Goal: Task Accomplishment & Management: Manage account settings

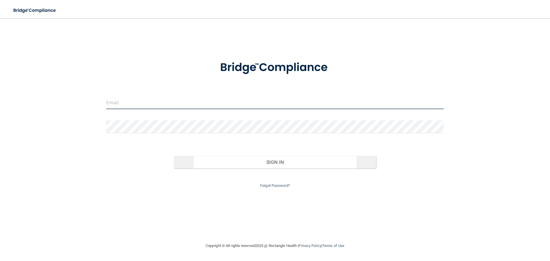
type input "[EMAIL_ADDRESS][DOMAIN_NAME]"
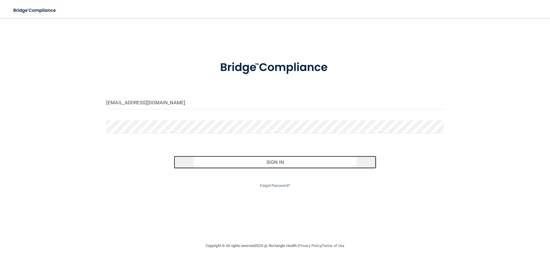
click at [218, 161] on button "Sign In" at bounding box center [275, 162] width 202 height 13
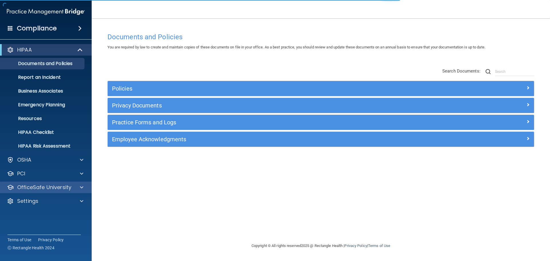
click at [34, 191] on div "OfficeSafe University" at bounding box center [46, 186] width 92 height 11
click at [81, 187] on span at bounding box center [81, 187] width 3 height 7
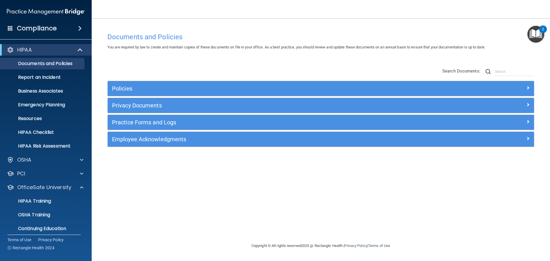
click at [252, 218] on div "Documents and Policies You are required by law to create and maintain copies of…" at bounding box center [320, 136] width 435 height 212
click at [46, 185] on p "OfficeSafe University" at bounding box center [44, 187] width 54 height 7
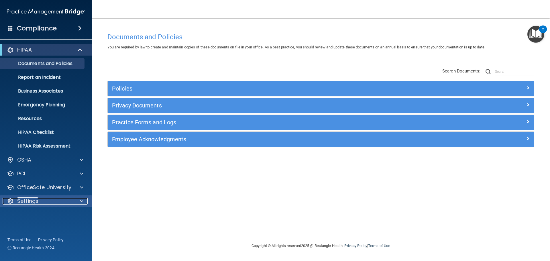
click at [42, 204] on div "Settings" at bounding box center [38, 200] width 71 height 7
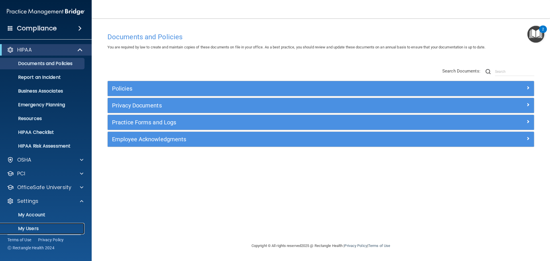
click at [39, 228] on p "My Users" at bounding box center [43, 229] width 78 height 6
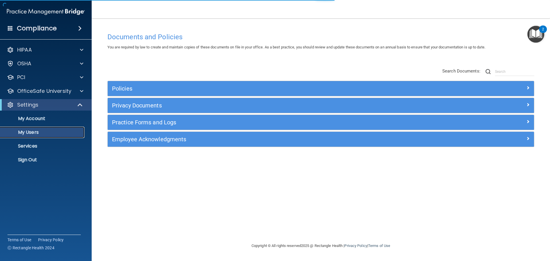
select select "20"
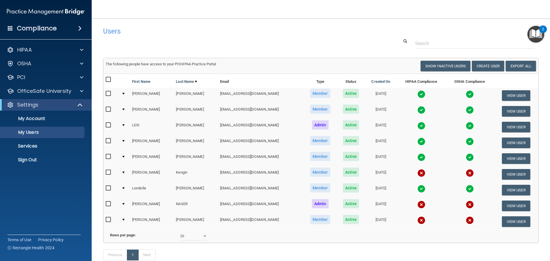
click at [109, 173] on input "checkbox" at bounding box center [109, 172] width 7 height 5
checkbox input "true"
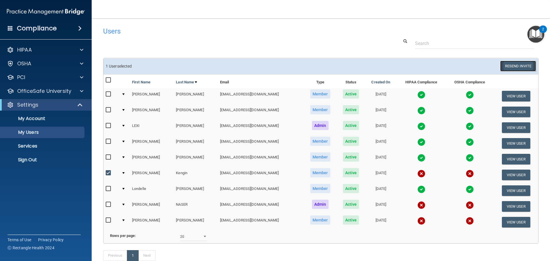
click at [513, 65] on button "Resend Invite" at bounding box center [518, 66] width 36 height 11
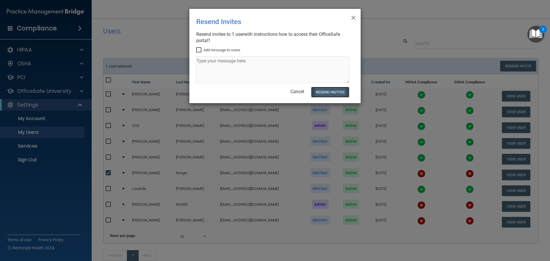
click at [339, 91] on button "Resend Invites" at bounding box center [330, 92] width 38 height 11
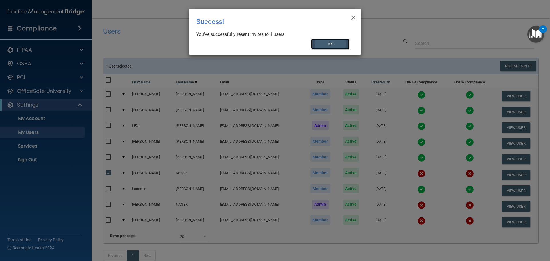
click at [325, 40] on button "OK" at bounding box center [330, 44] width 38 height 11
